Goal: Task Accomplishment & Management: Use online tool/utility

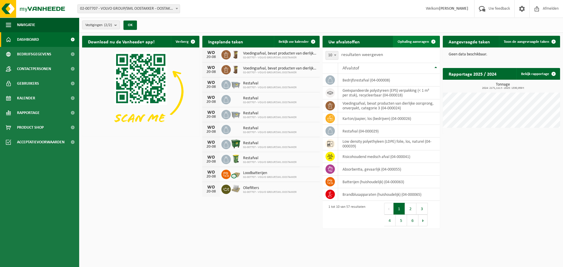
click at [400, 40] on span "Ophaling aanvragen" at bounding box center [413, 42] width 31 height 4
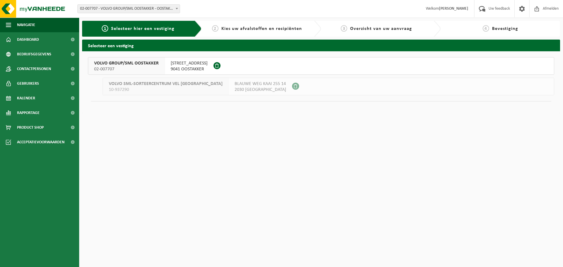
click at [131, 64] on span "VOLVO GROUP/SML OOSTAKKER" at bounding box center [126, 63] width 65 height 6
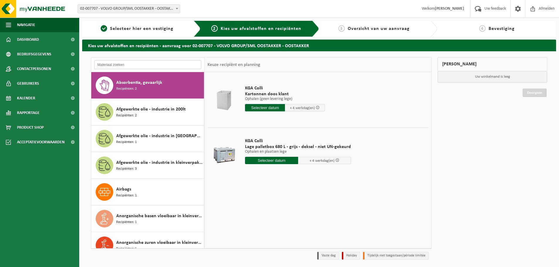
click at [131, 64] on input "text" at bounding box center [147, 64] width 107 height 9
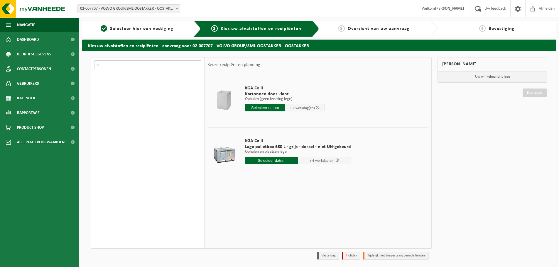
type input "r"
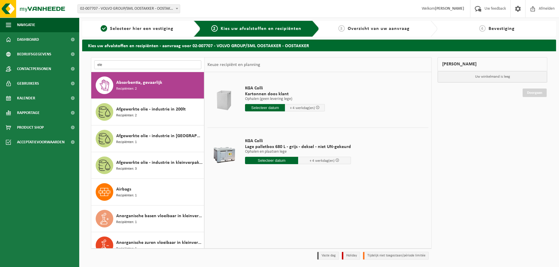
type input "ele"
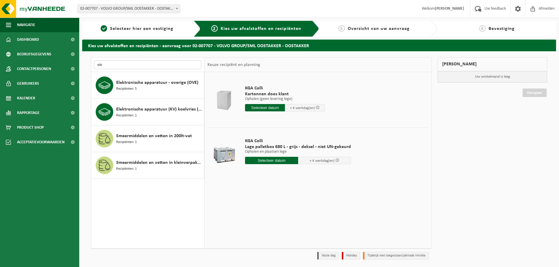
click at [120, 67] on input "ele" at bounding box center [147, 64] width 107 height 9
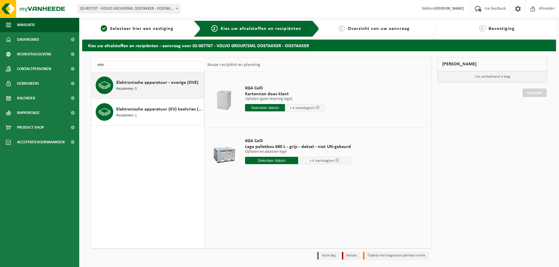
click at [162, 85] on span "Elektronische apparatuur - overige (OVE)" at bounding box center [157, 82] width 82 height 7
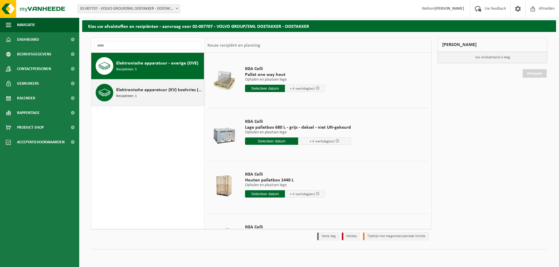
click at [139, 100] on div "Elektronische apparatuur (KV) koelvries (huishoudelijk) Recipiënten: 1" at bounding box center [159, 93] width 86 height 18
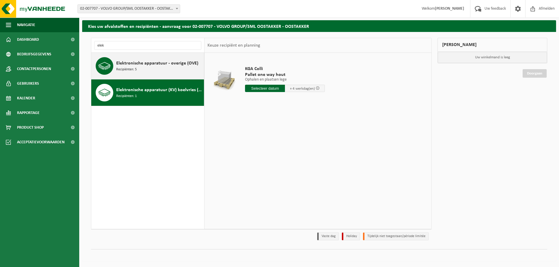
click at [132, 66] on span "Elektronische apparatuur - overige (OVE)" at bounding box center [157, 63] width 82 height 7
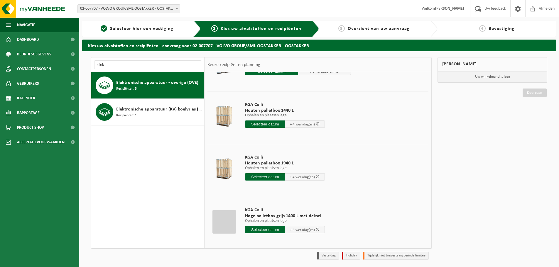
scroll to position [94, 0]
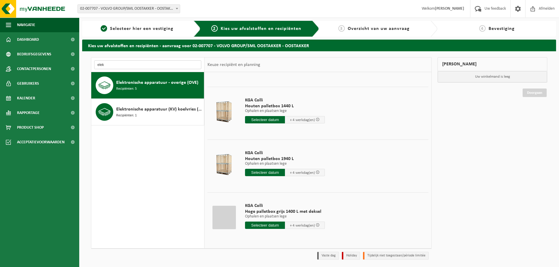
click at [116, 65] on input "elek" at bounding box center [147, 64] width 107 height 9
click at [116, 66] on input "elek" at bounding box center [147, 64] width 107 height 9
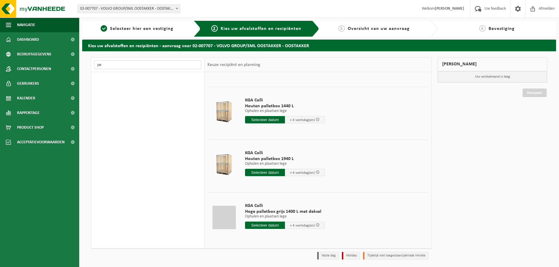
type input "p"
click at [116, 66] on input "mobiele" at bounding box center [147, 64] width 107 height 9
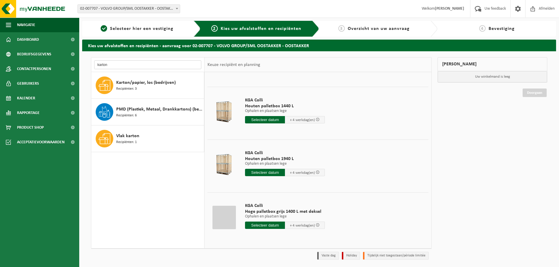
type input "karton"
click at [180, 91] on div "Karton/papier, los (bedrijven) Recipiënten: 3" at bounding box center [159, 86] width 86 height 18
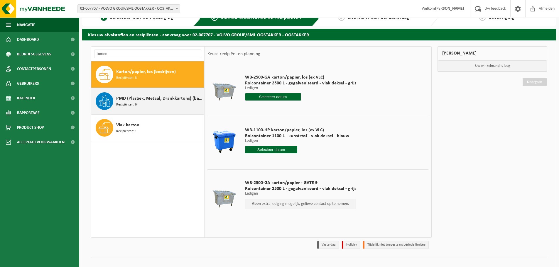
scroll to position [19, 0]
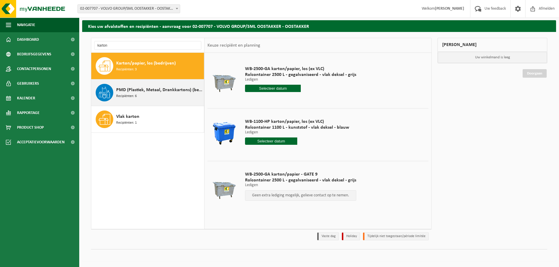
click at [157, 85] on div "PMD (Plastiek, Metaal, Drankkartons) (bedrijven) Recipiënten: 6" at bounding box center [159, 93] width 86 height 18
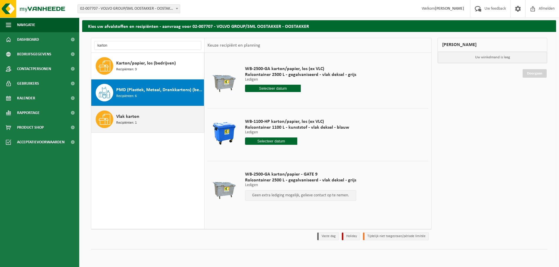
click at [145, 116] on div "Vlak karton Recipiënten: 1" at bounding box center [159, 120] width 86 height 18
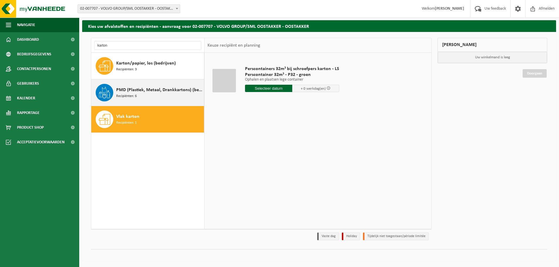
click at [149, 92] on span "PMD (Plastiek, Metaal, Drankkartons) (bedrijven)" at bounding box center [159, 90] width 86 height 7
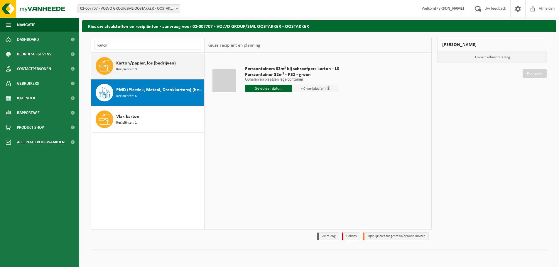
click at [150, 68] on div "Karton/papier, los (bedrijven) Recipiënten: 3" at bounding box center [159, 66] width 86 height 18
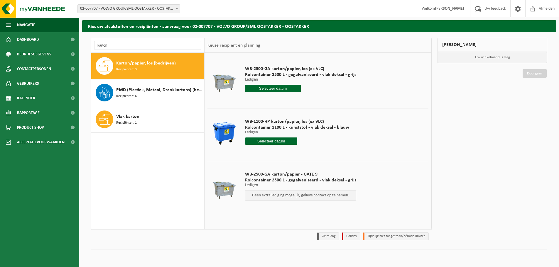
scroll to position [0, 0]
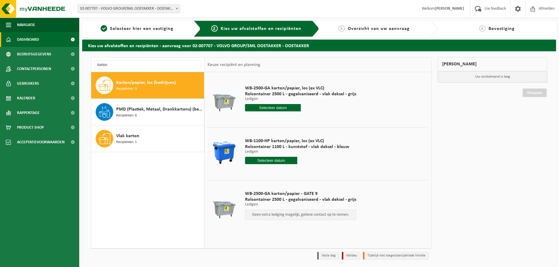
click at [42, 40] on link "Dashboard" at bounding box center [39, 39] width 79 height 15
